Goal: Task Accomplishment & Management: Manage account settings

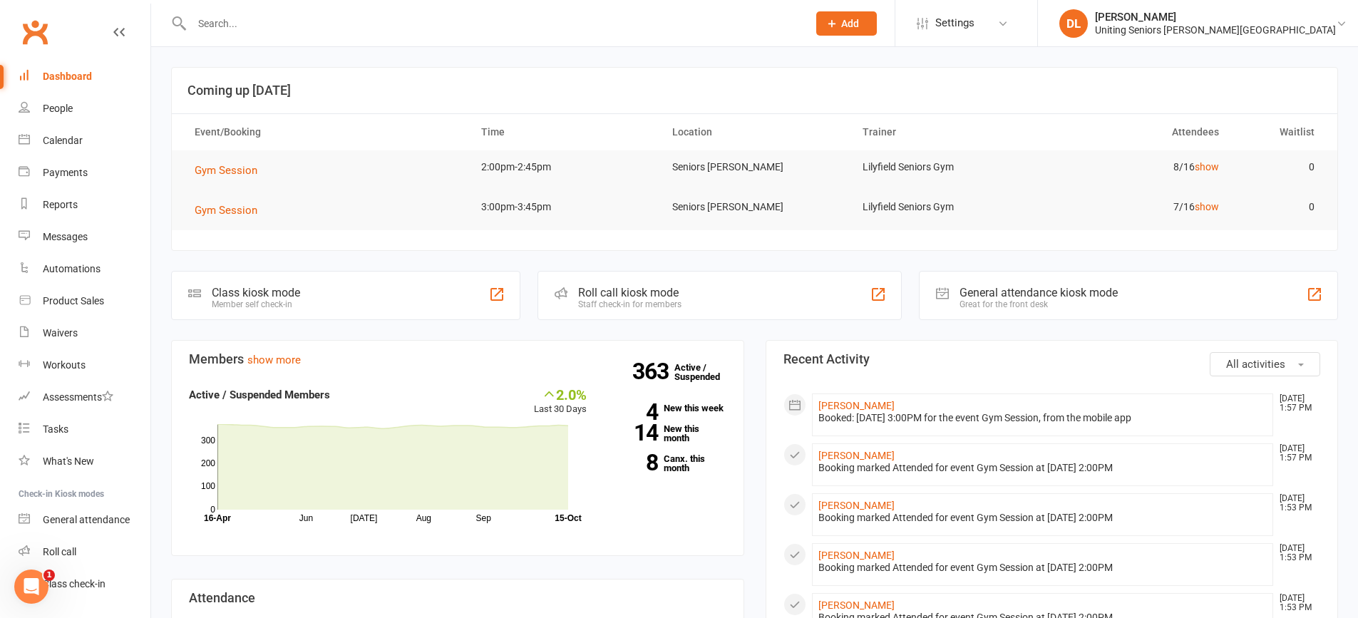
click at [269, 27] on input "text" at bounding box center [492, 24] width 610 height 20
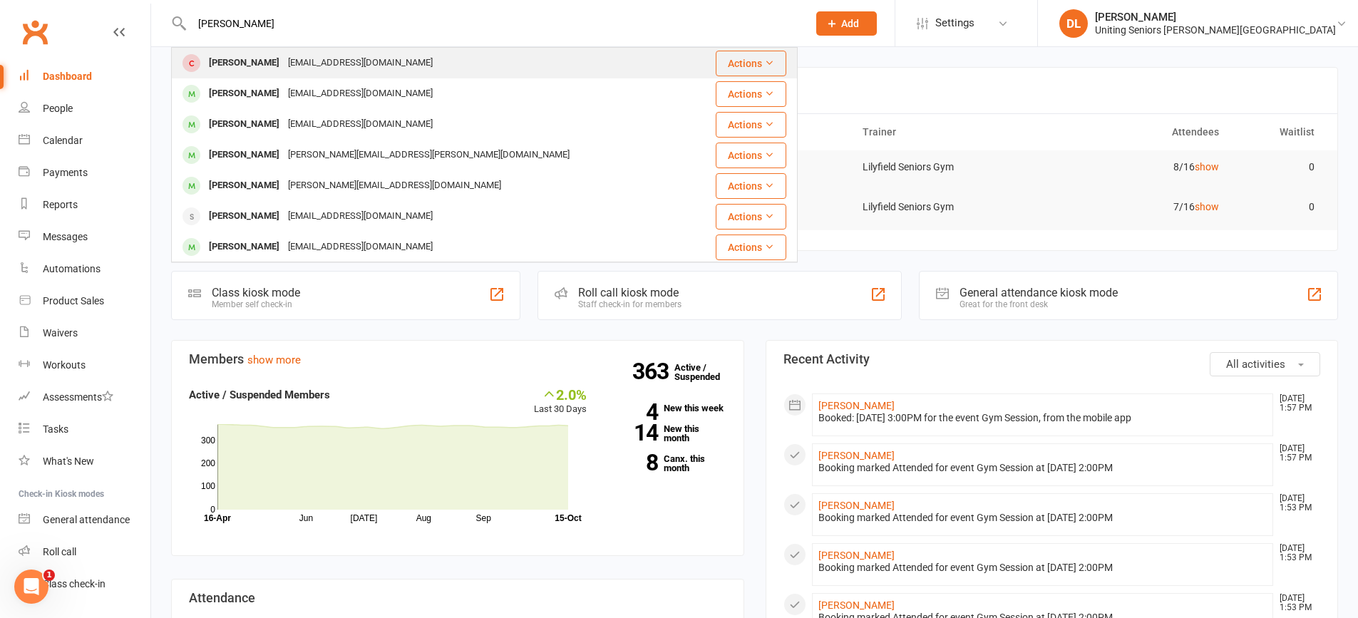
type input "[PERSON_NAME]"
click at [266, 63] on div "[PERSON_NAME]" at bounding box center [244, 63] width 79 height 21
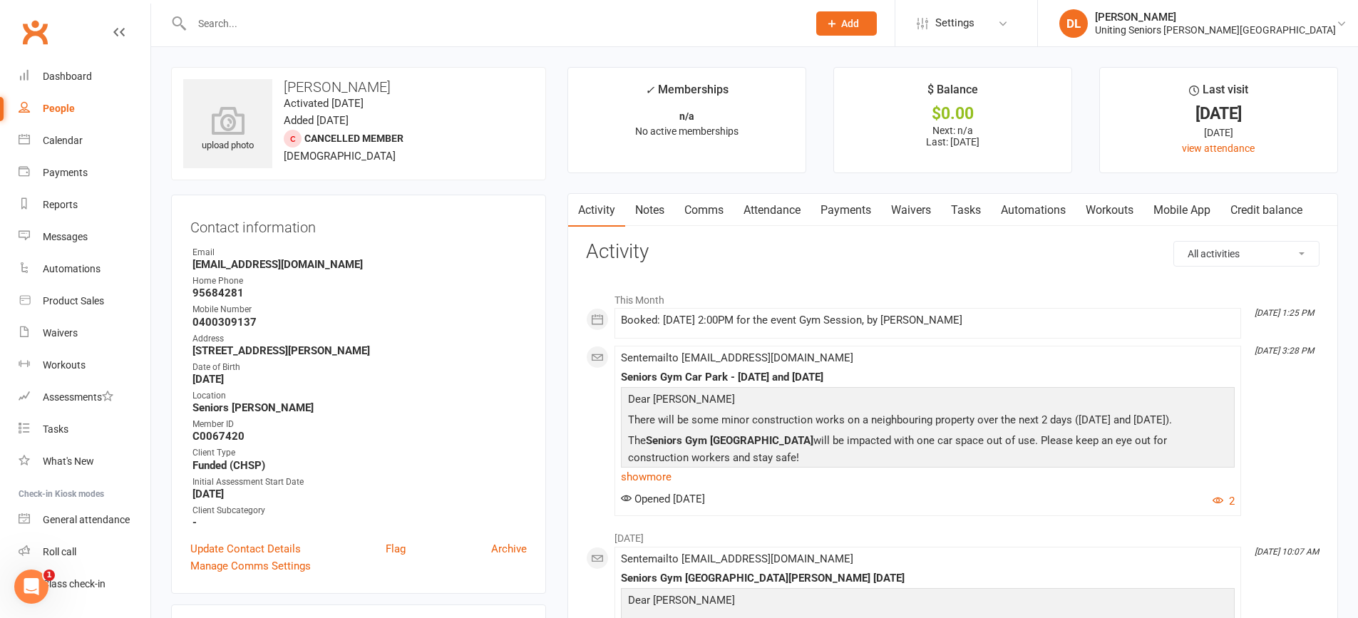
click at [1185, 214] on link "Mobile App" at bounding box center [1181, 210] width 77 height 33
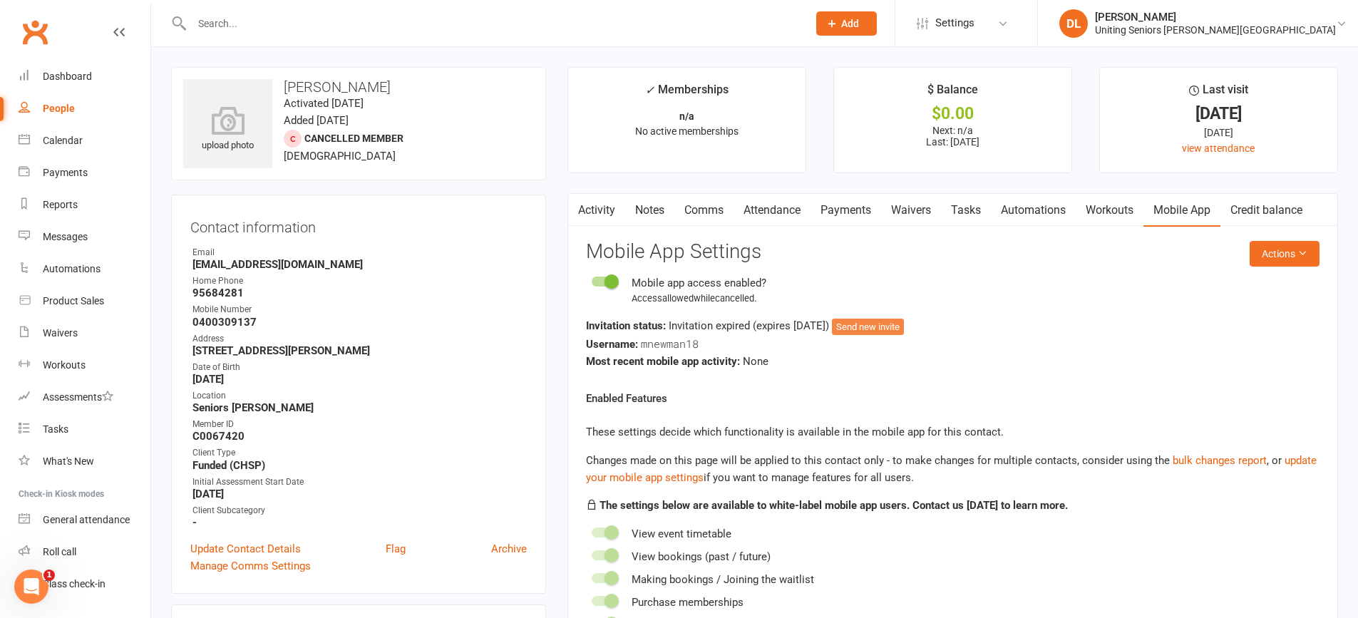
click at [897, 323] on button "Send new invite" at bounding box center [868, 327] width 72 height 17
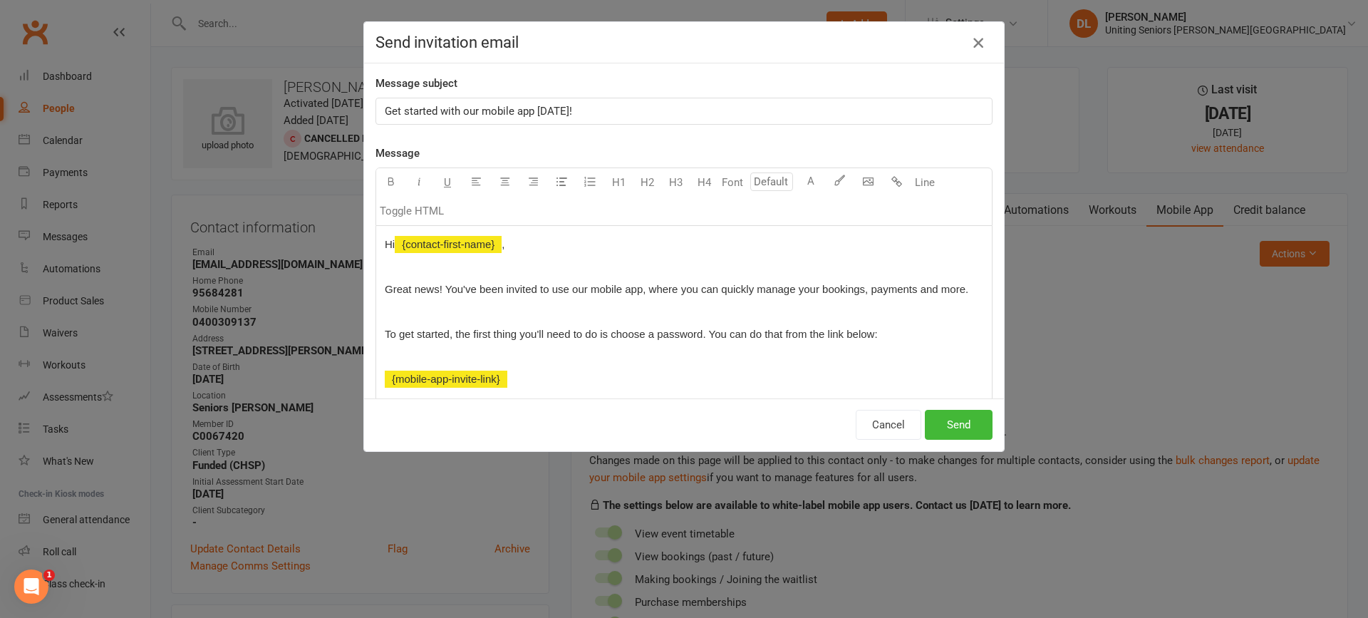
click at [976, 41] on icon "button" at bounding box center [978, 42] width 17 height 17
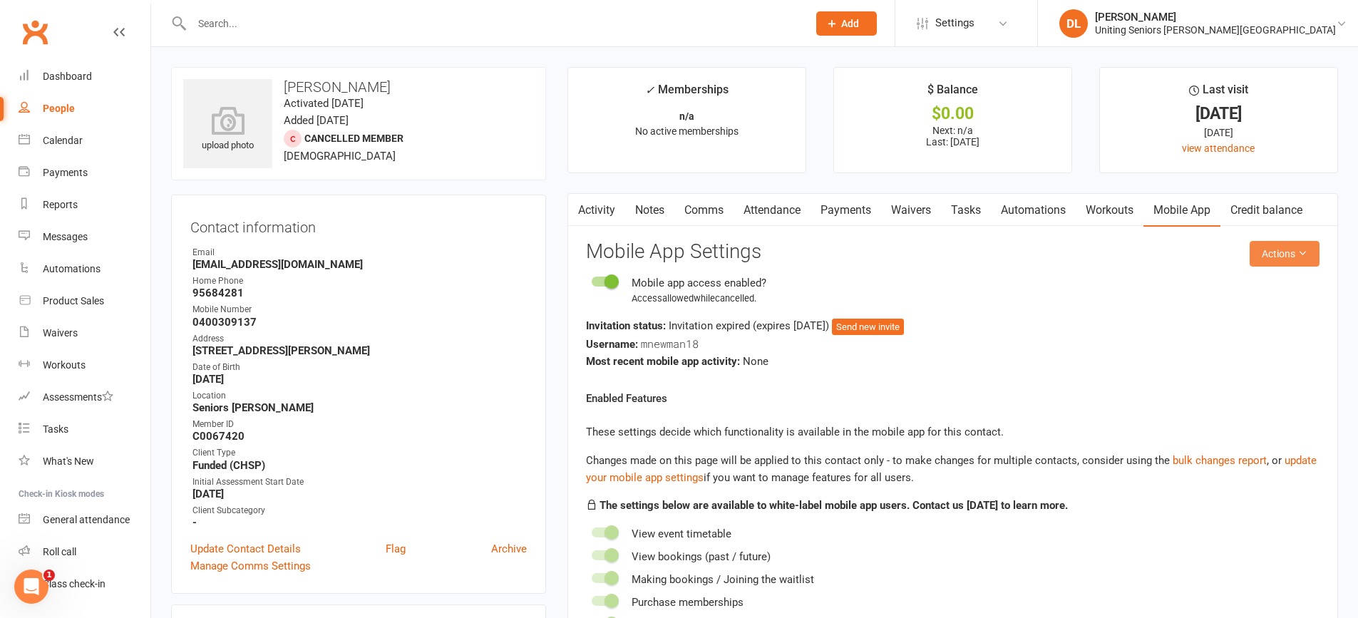
click at [1287, 247] on button "Actions" at bounding box center [1284, 254] width 70 height 26
click at [1269, 304] on link "Send invitation SMS" at bounding box center [1237, 314] width 141 height 29
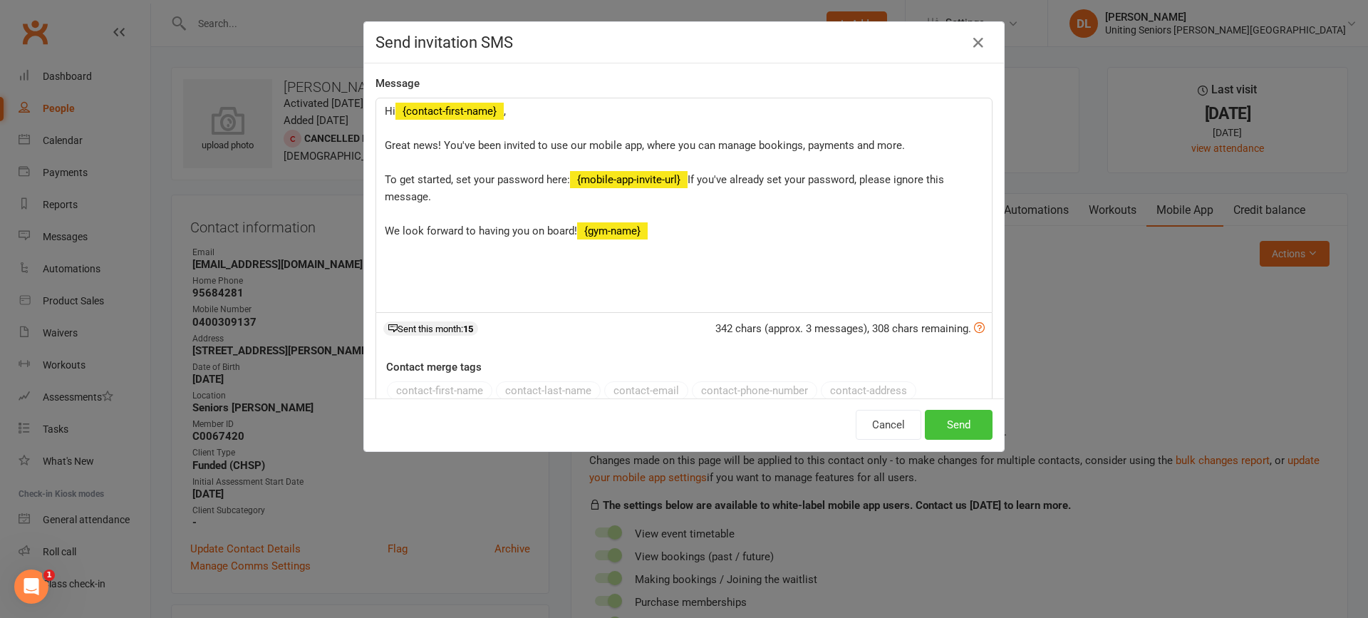
click at [978, 435] on button "Send" at bounding box center [959, 425] width 68 height 30
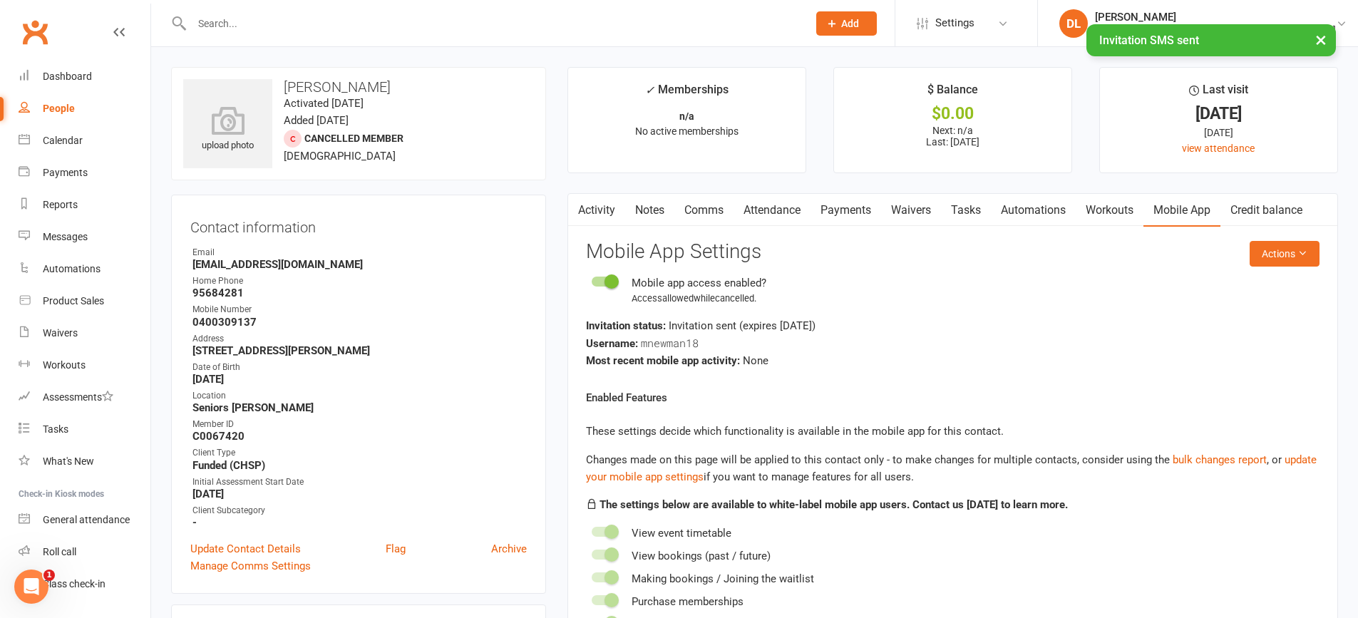
scroll to position [499, 0]
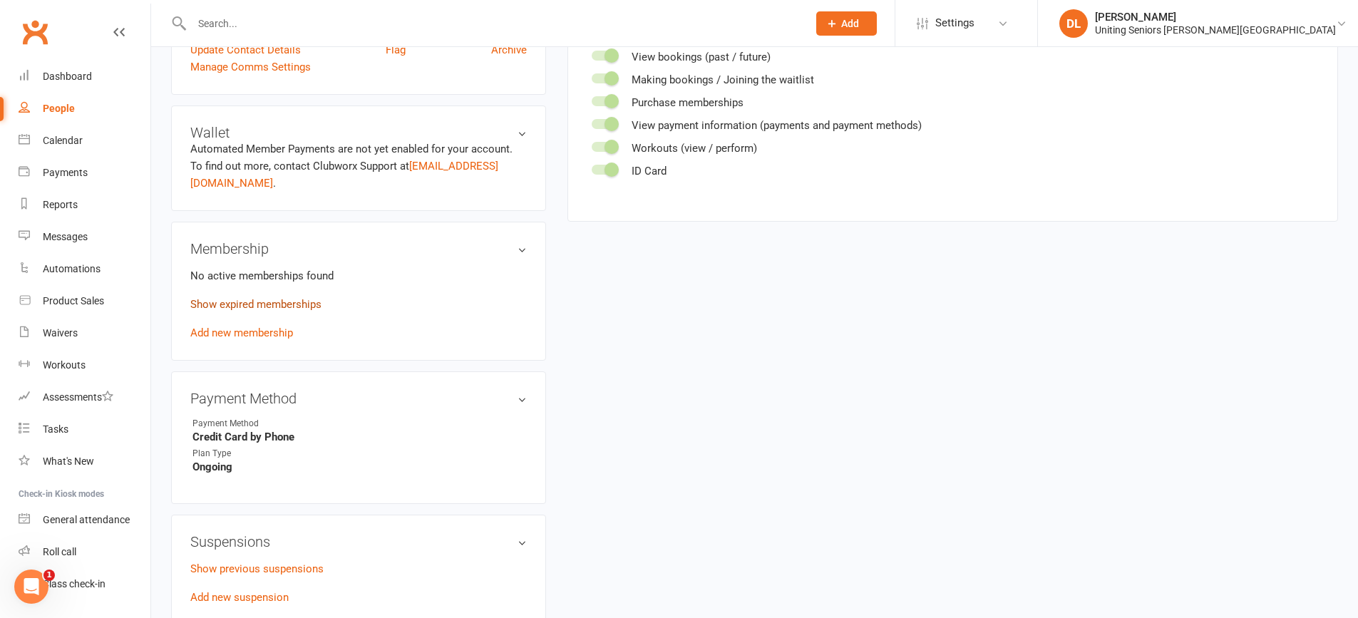
click at [277, 298] on link "Show expired memberships" at bounding box center [255, 304] width 131 height 13
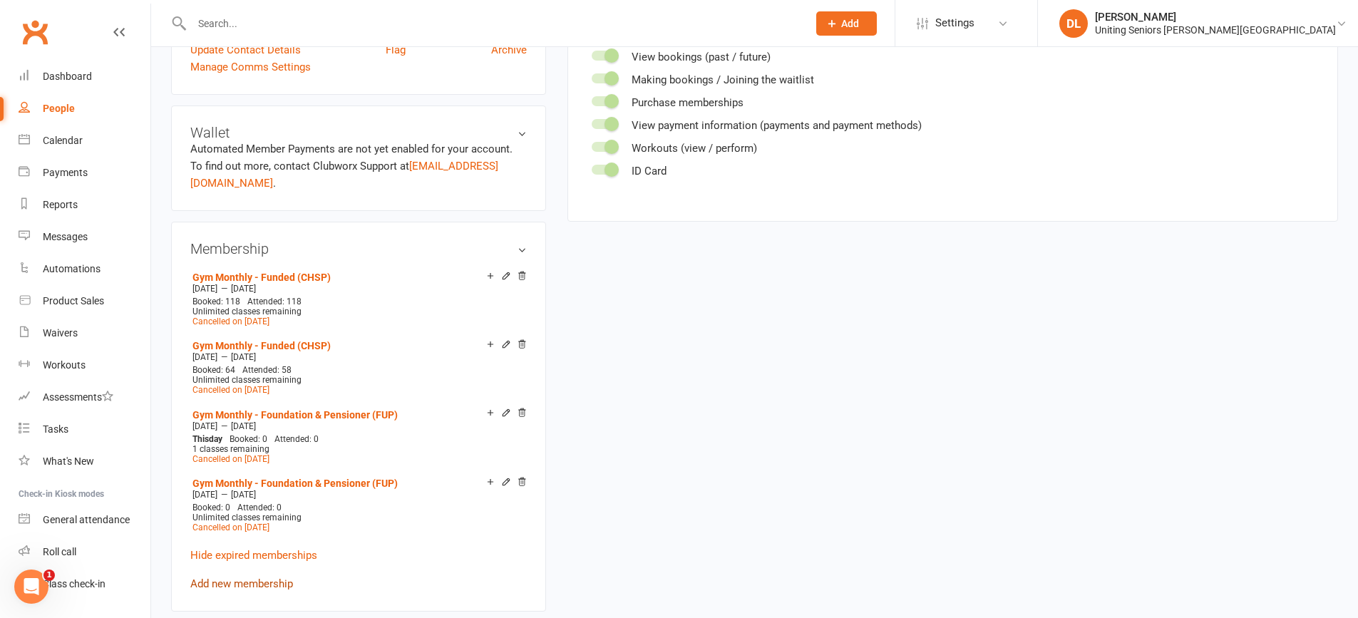
click at [263, 577] on link "Add new membership" at bounding box center [241, 583] width 103 height 13
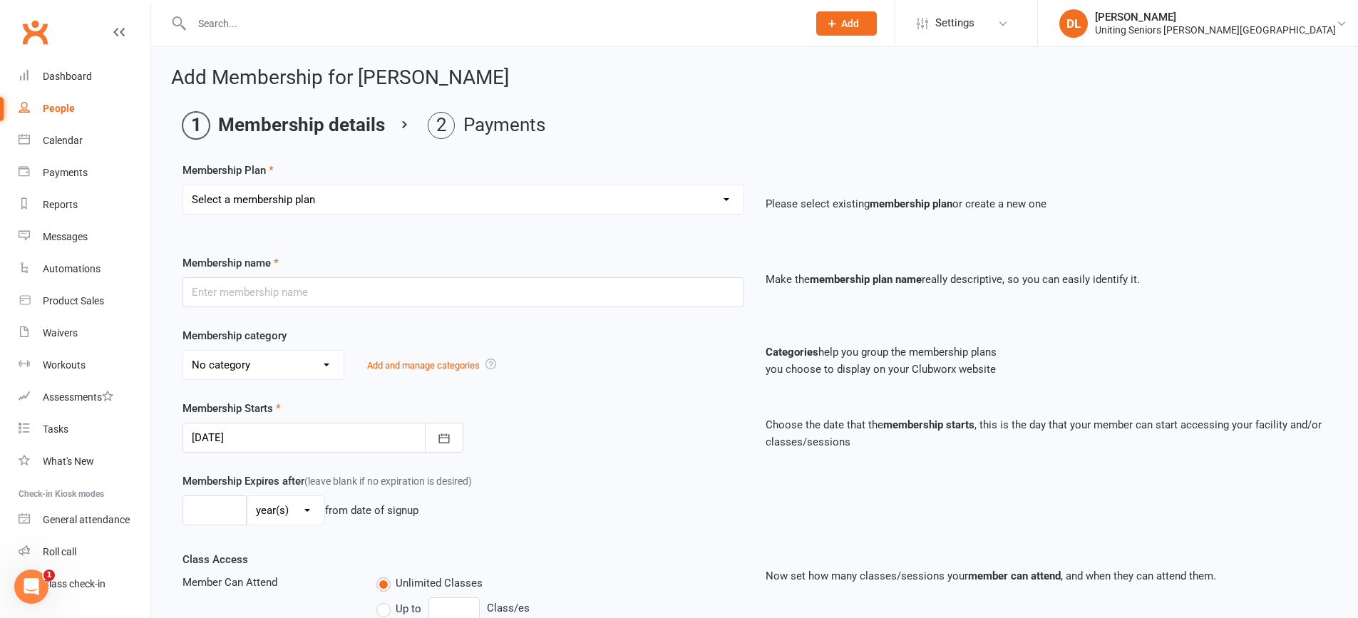
click at [367, 204] on select "Select a membership plan Create new Membership Plan Initial Assessment + Set Up…" at bounding box center [463, 199] width 560 height 29
select select "6"
click at [183, 185] on select "Select a membership plan Create new Membership Plan Initial Assessment + Set Up…" at bounding box center [463, 199] width 560 height 29
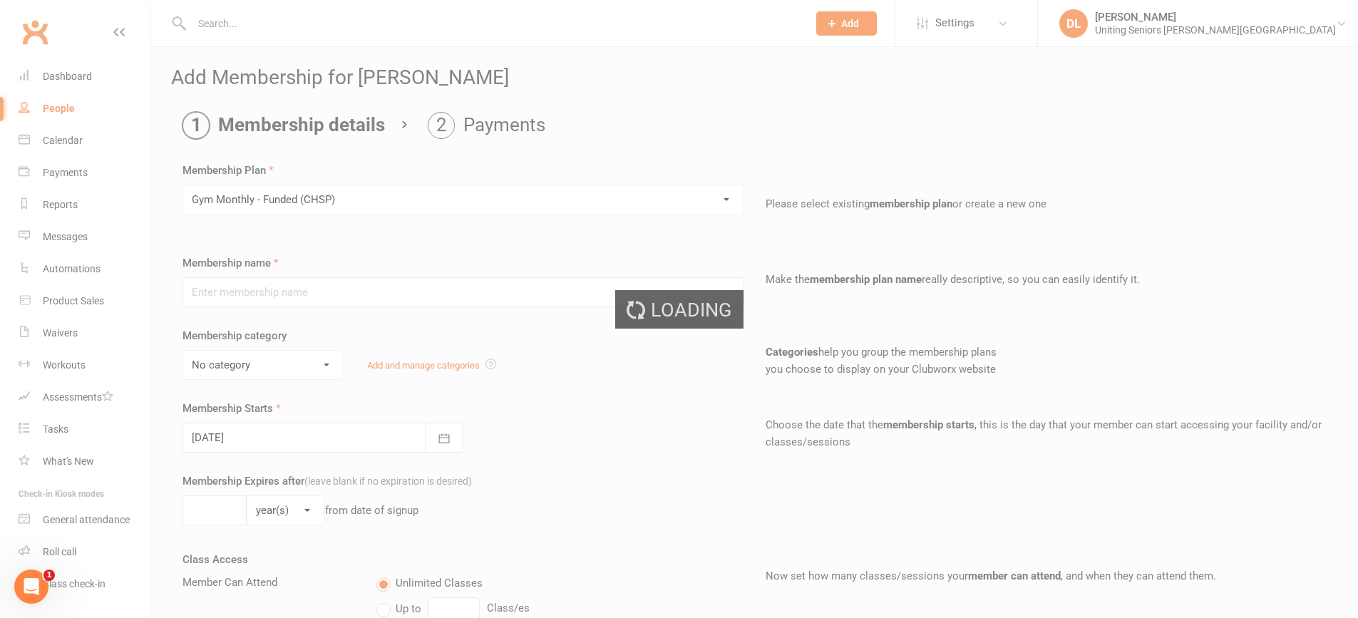
type input "Gym Monthly - Funded (CHSP)"
select select "3"
type input "0"
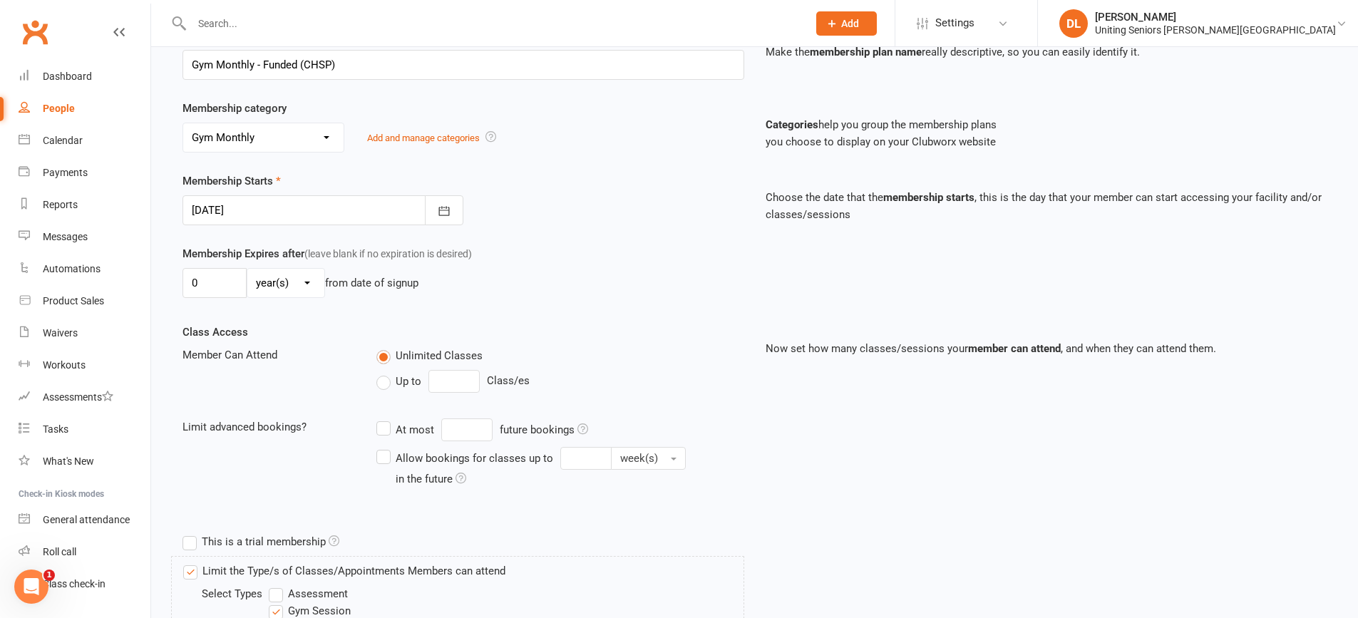
scroll to position [426, 0]
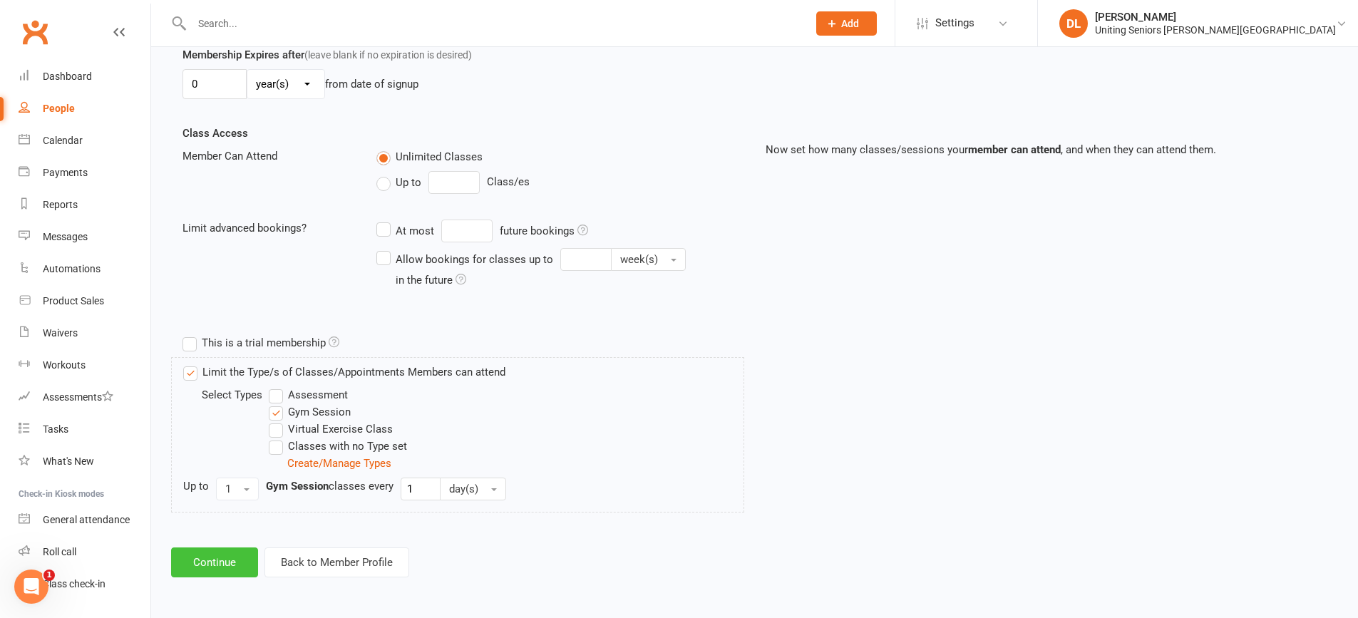
click at [229, 562] on button "Continue" at bounding box center [214, 562] width 87 height 30
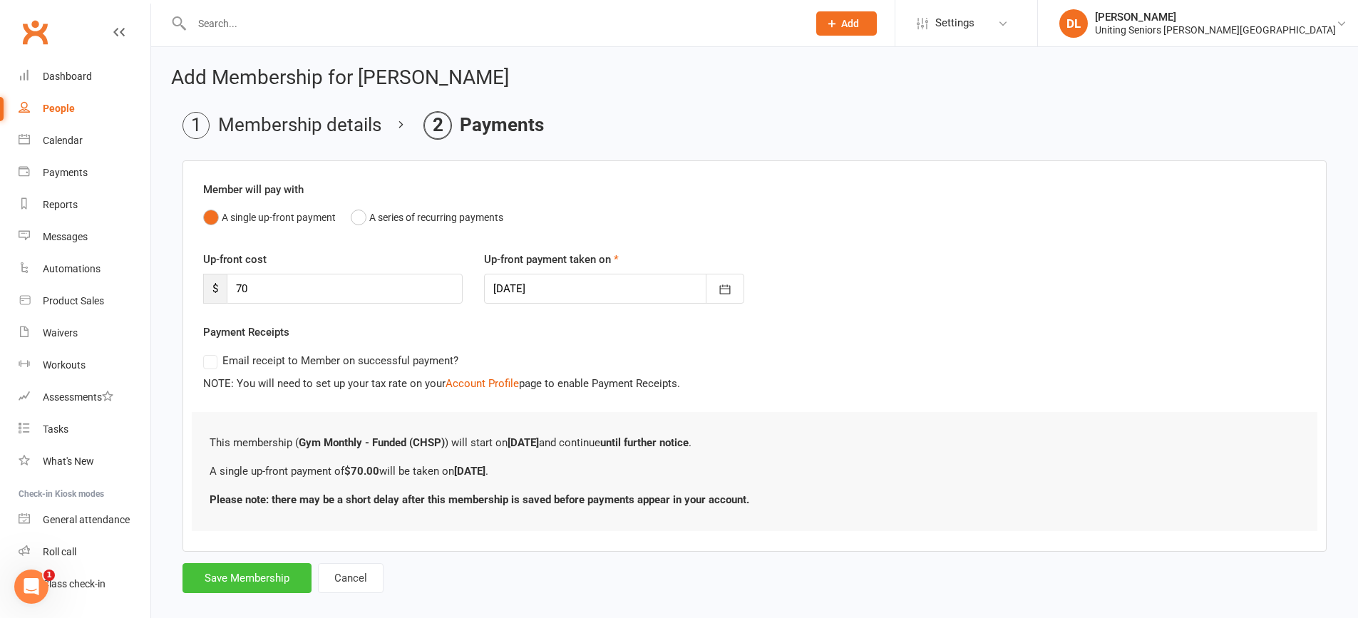
click at [229, 577] on button "Save Membership" at bounding box center [246, 578] width 129 height 30
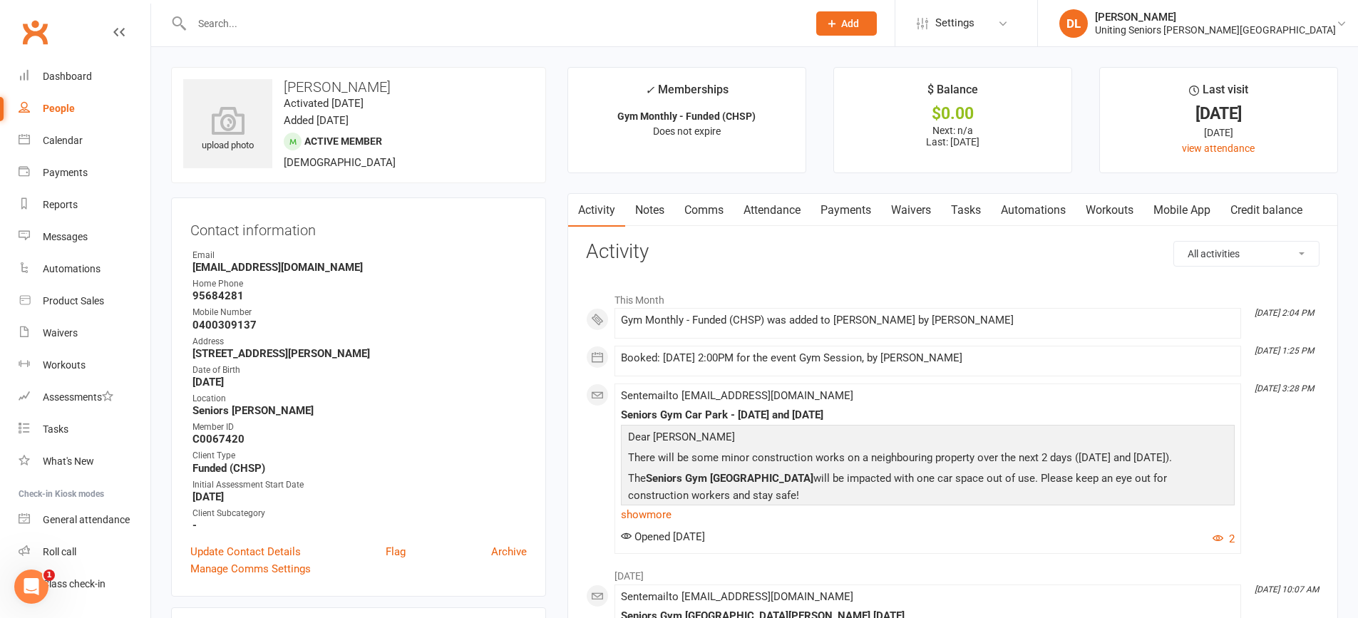
click at [760, 221] on link "Attendance" at bounding box center [771, 210] width 77 height 33
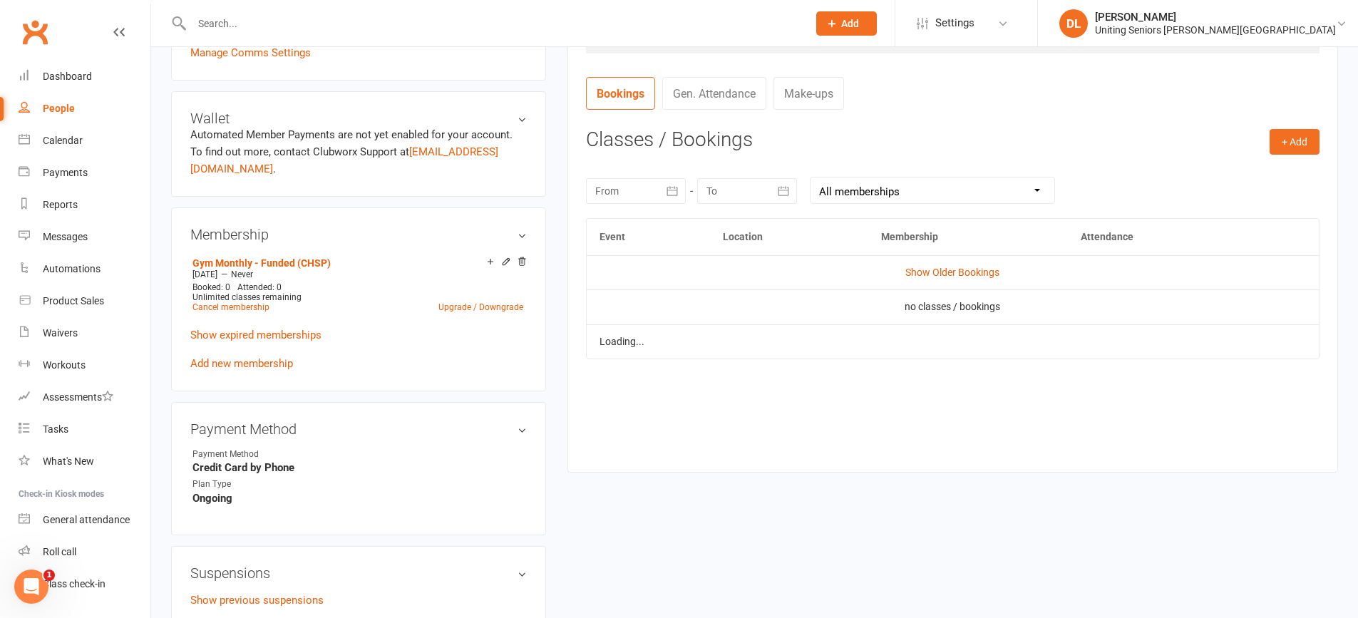
scroll to position [570, 0]
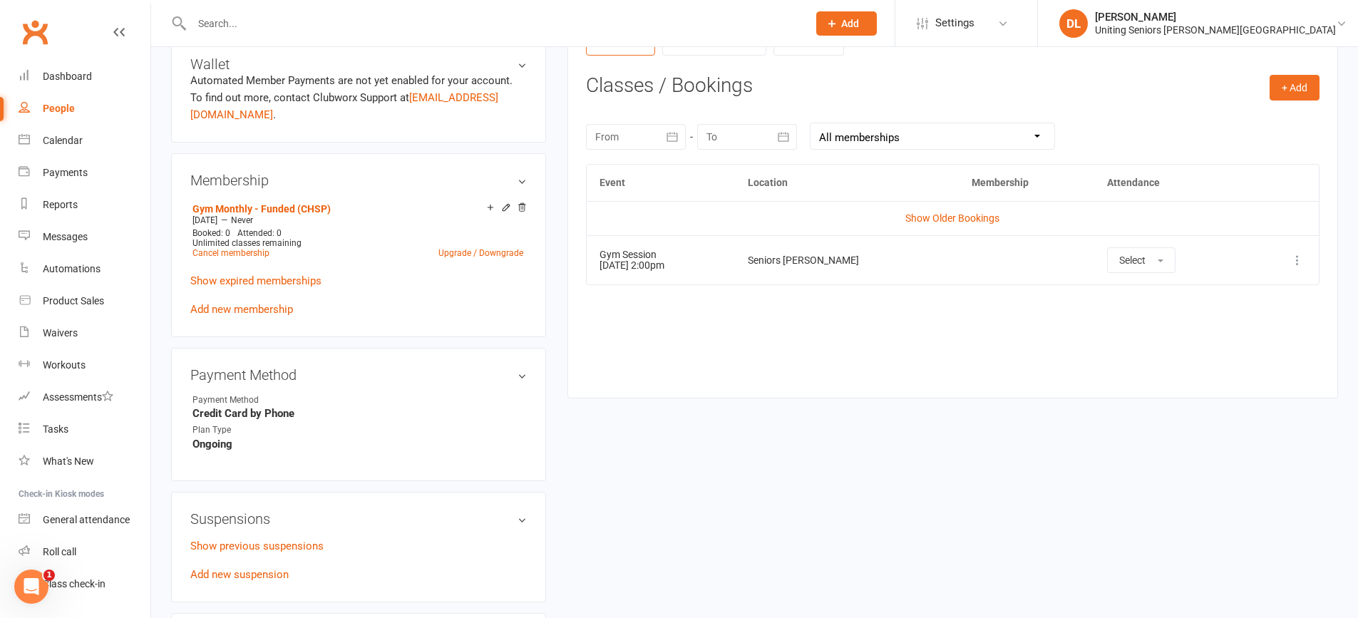
click at [1191, 254] on td "Select" at bounding box center [1171, 259] width 154 height 49
click at [1157, 254] on button "Select" at bounding box center [1141, 260] width 68 height 26
click at [1158, 299] on span "Attended" at bounding box center [1140, 292] width 43 height 13
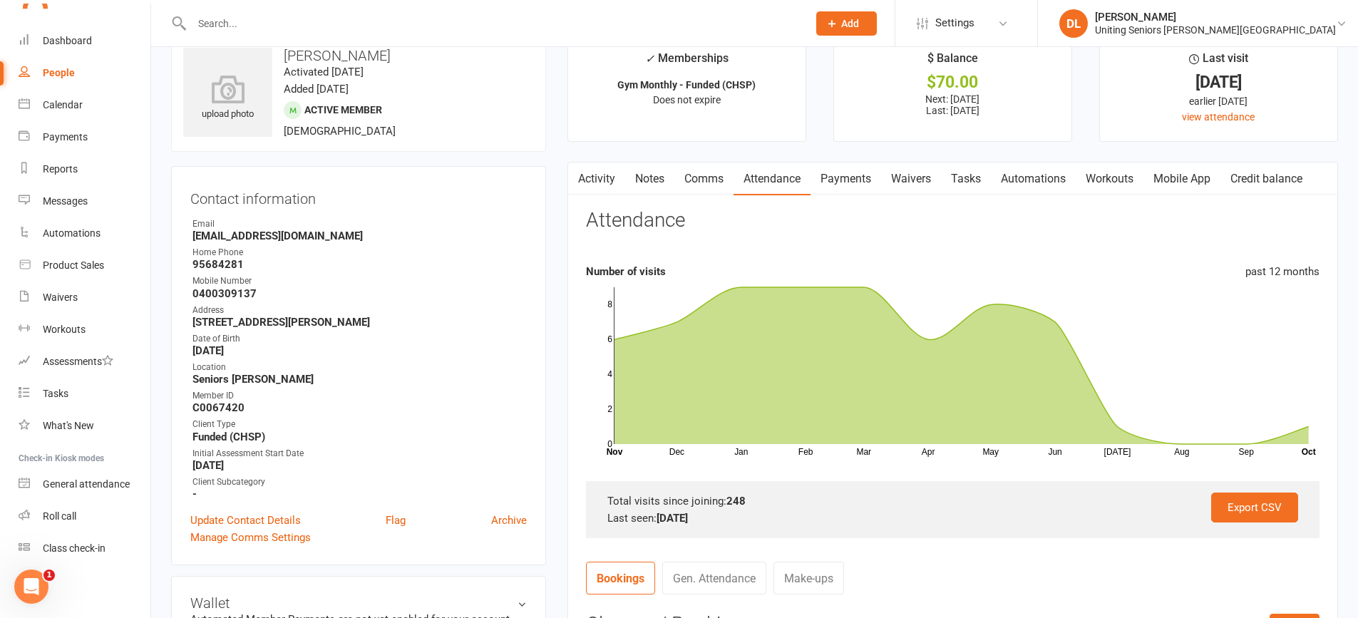
scroll to position [0, 0]
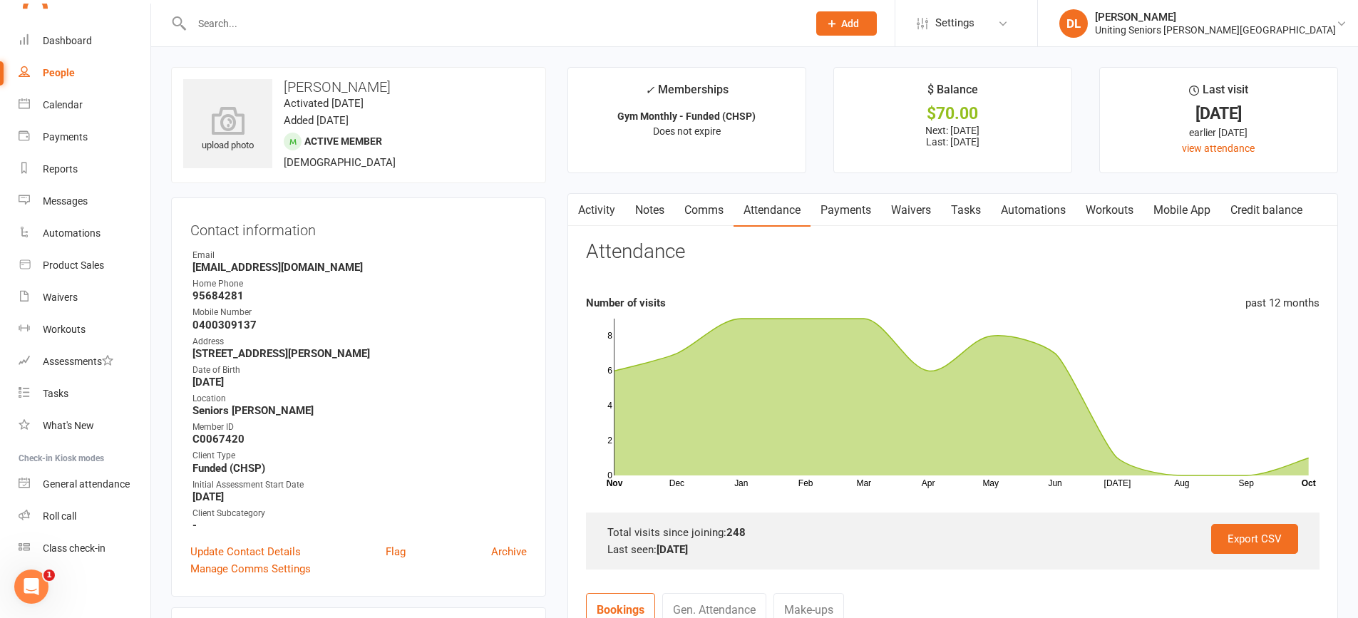
click at [1208, 197] on link "Mobile App" at bounding box center [1181, 210] width 77 height 33
